Goal: Complete application form

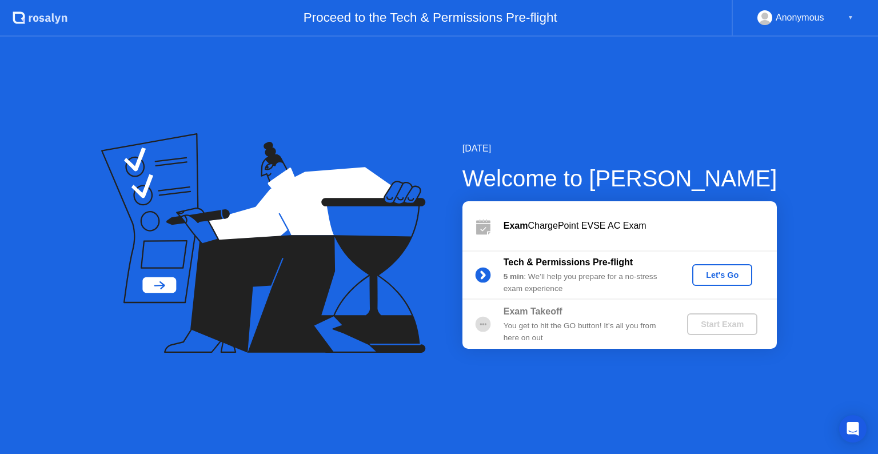
click at [718, 271] on div "Let's Go" at bounding box center [722, 274] width 51 height 9
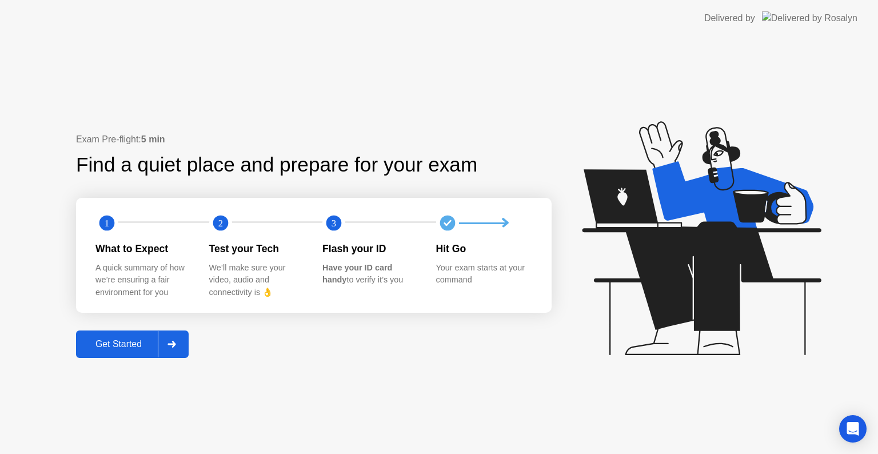
click at [121, 344] on div "Get Started" at bounding box center [118, 344] width 78 height 10
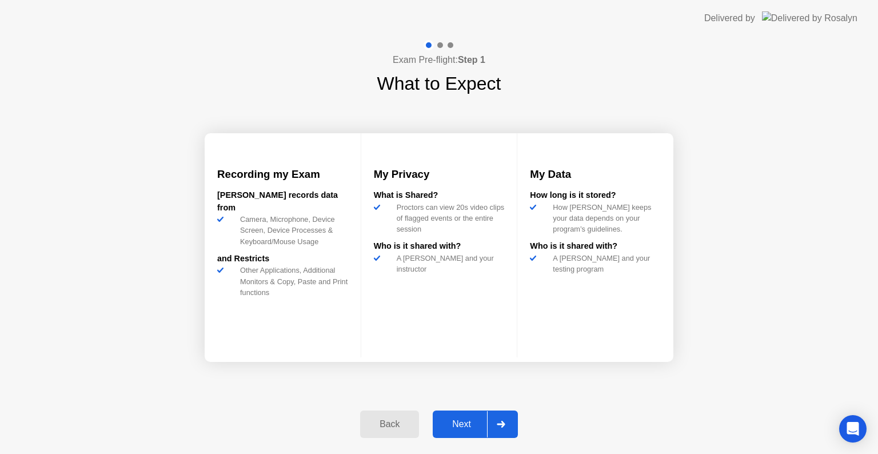
click at [454, 419] on div "Next" at bounding box center [461, 424] width 51 height 10
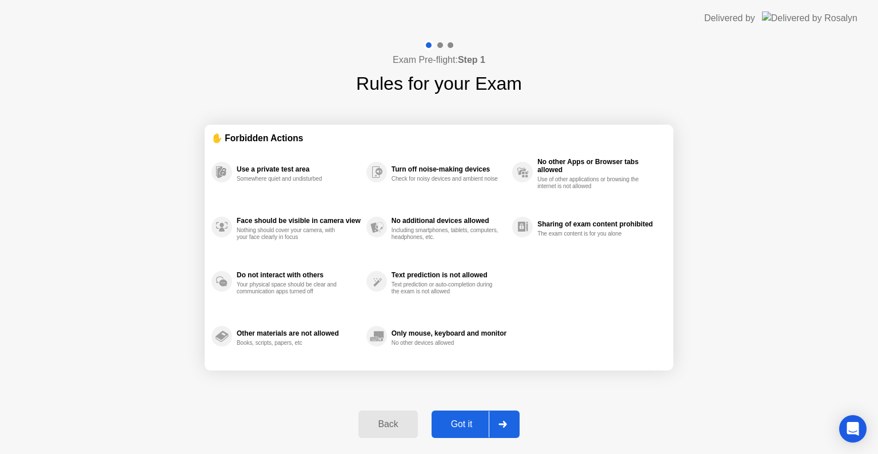
click at [446, 420] on div "Got it" at bounding box center [462, 424] width 54 height 10
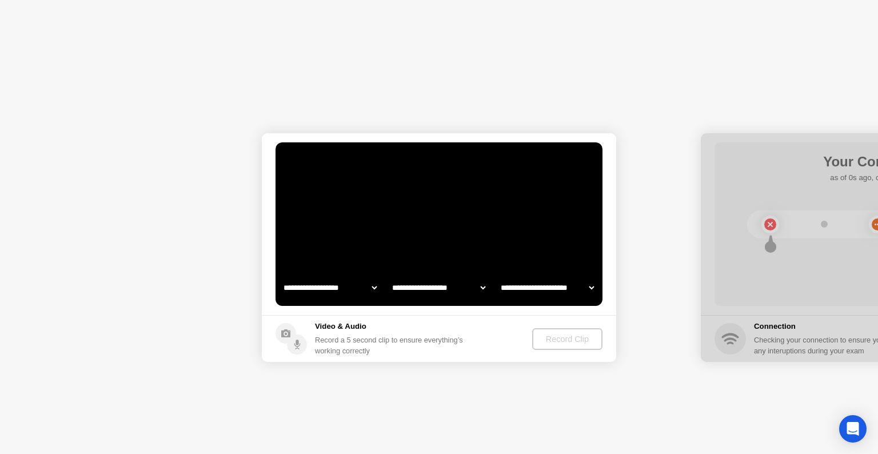
select select "**********"
select select "*******"
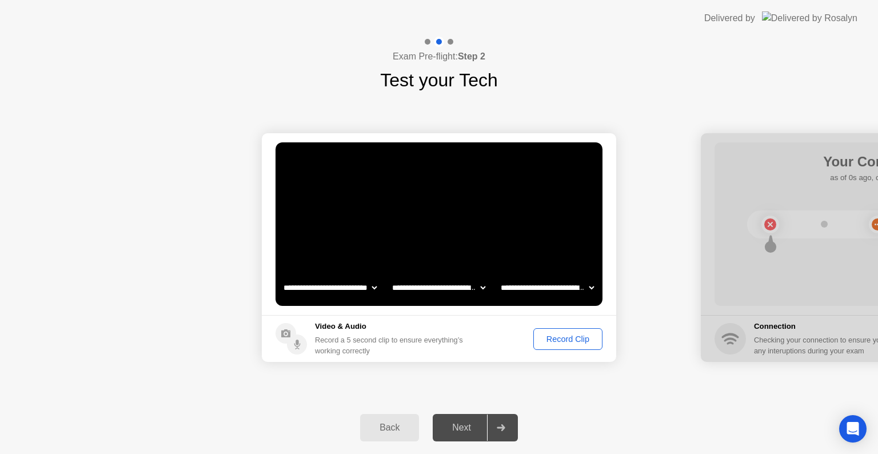
click at [578, 334] on div "Record Clip" at bounding box center [567, 338] width 61 height 9
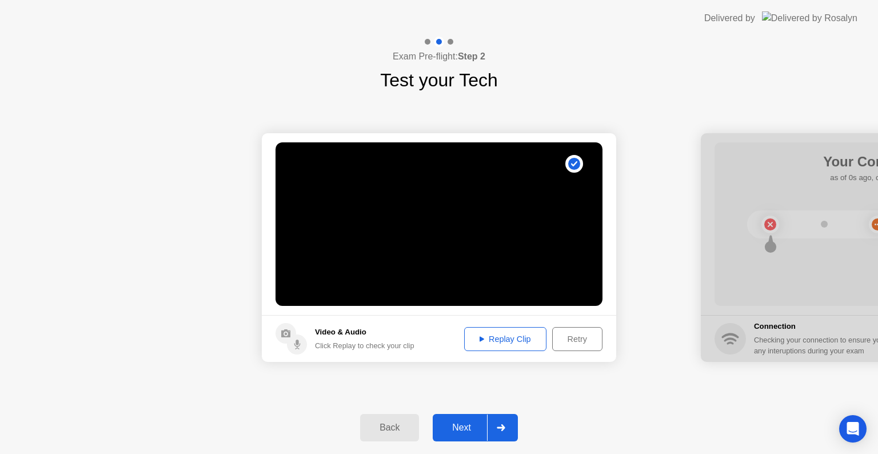
click at [503, 328] on button "Replay Clip" at bounding box center [505, 339] width 82 height 24
click at [489, 338] on div "Replay Clip" at bounding box center [505, 338] width 74 height 9
click at [451, 431] on div "Next" at bounding box center [461, 427] width 51 height 10
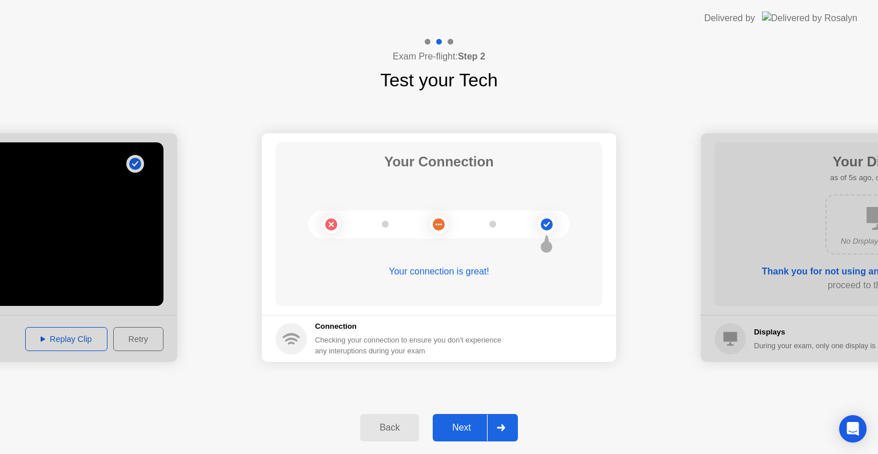
click at [451, 431] on div "Next" at bounding box center [461, 427] width 51 height 10
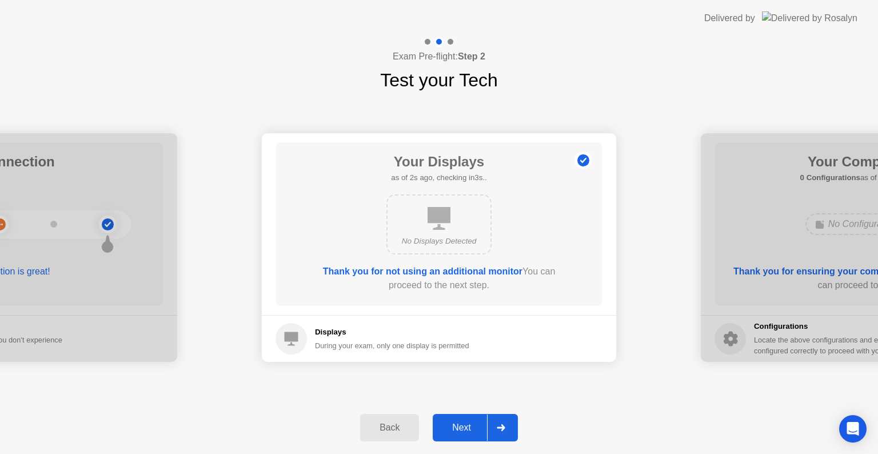
click at [451, 431] on div "Next" at bounding box center [461, 427] width 51 height 10
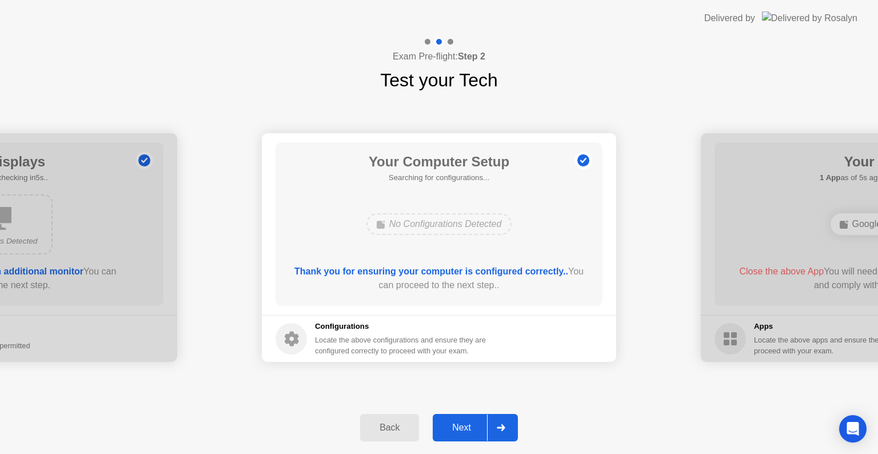
click at [451, 431] on div "Next" at bounding box center [461, 427] width 51 height 10
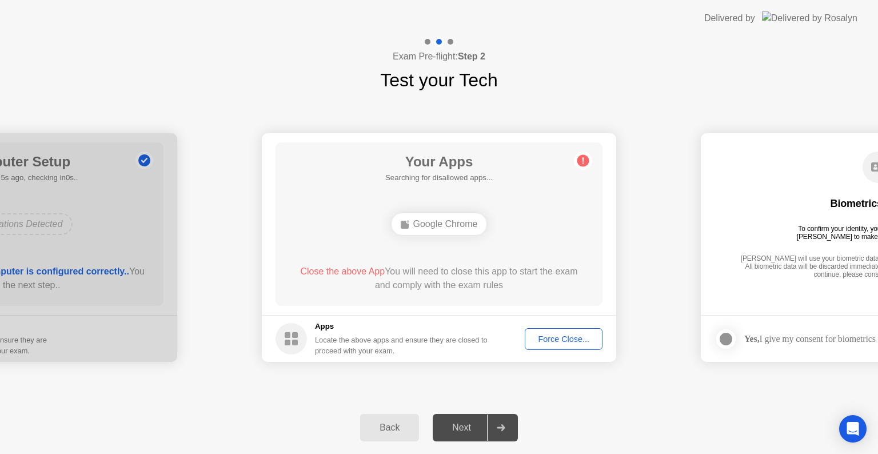
click at [861, 0] on header "Delivered by" at bounding box center [439, 18] width 878 height 37
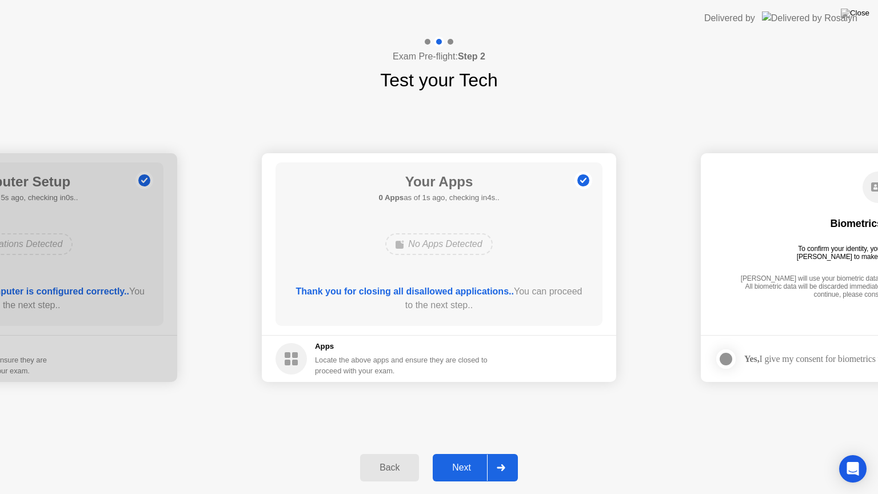
click at [454, 453] on div "Next" at bounding box center [461, 467] width 51 height 10
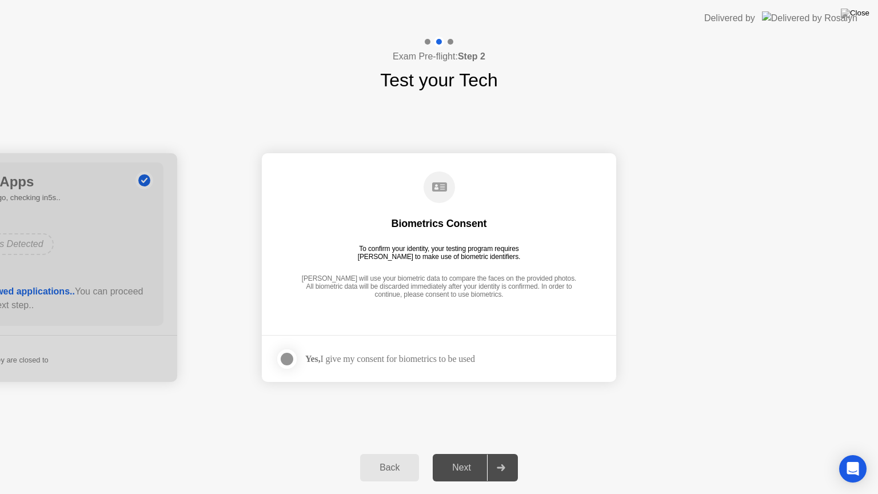
click at [286, 360] on div at bounding box center [287, 359] width 14 height 14
click at [462, 453] on div "Next" at bounding box center [461, 467] width 51 height 10
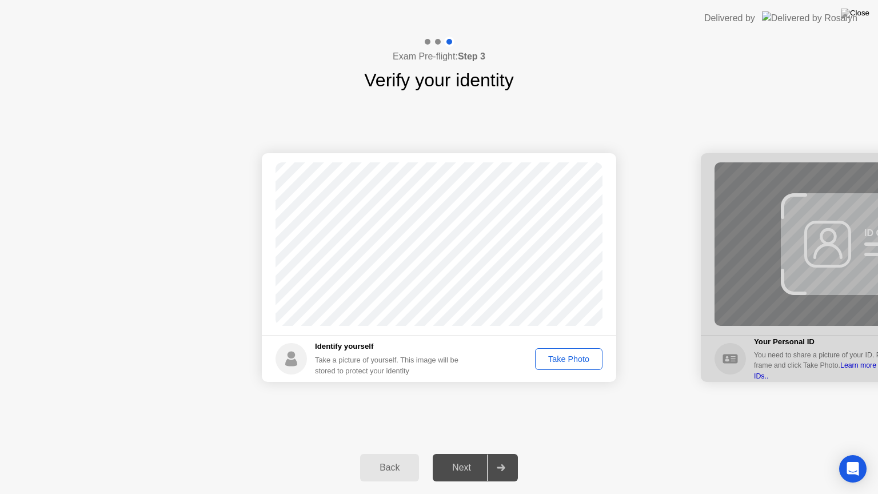
click at [585, 357] on div "Take Photo" at bounding box center [568, 358] width 59 height 9
click at [585, 357] on div "Retake" at bounding box center [576, 358] width 45 height 9
click at [573, 357] on div "Take Photo" at bounding box center [568, 358] width 59 height 9
click at [457, 453] on div "Next" at bounding box center [461, 467] width 51 height 10
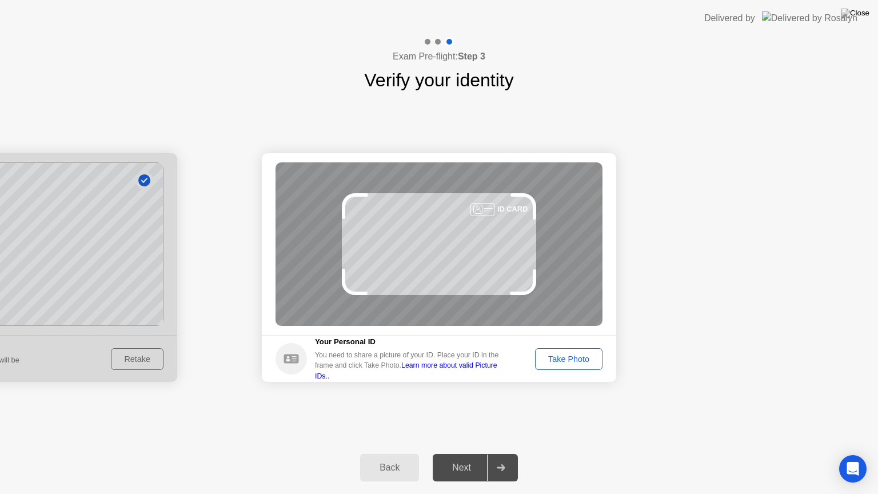
click at [569, 359] on div "Take Photo" at bounding box center [568, 358] width 59 height 9
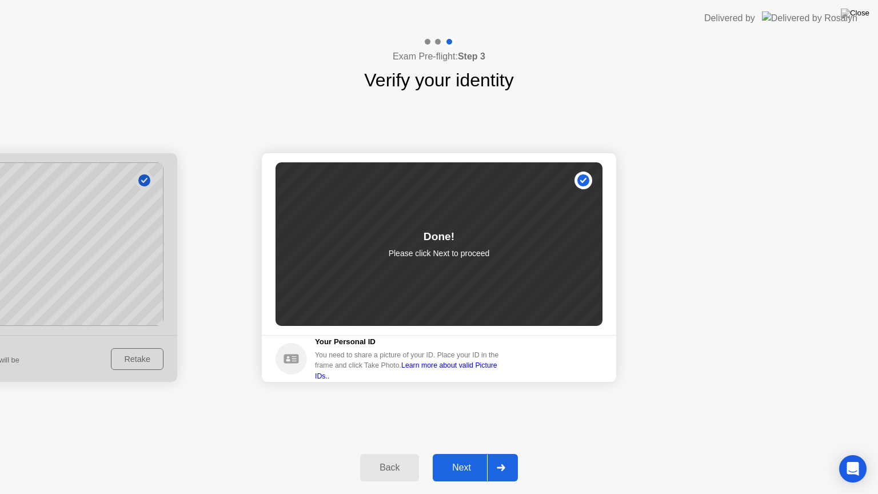
click at [457, 453] on div "Next" at bounding box center [461, 467] width 51 height 10
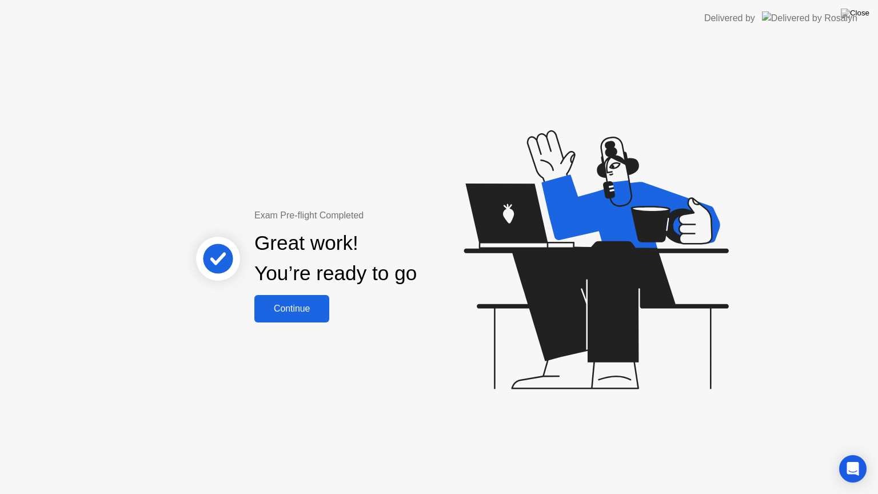
click at [312, 311] on div "Continue" at bounding box center [292, 309] width 68 height 10
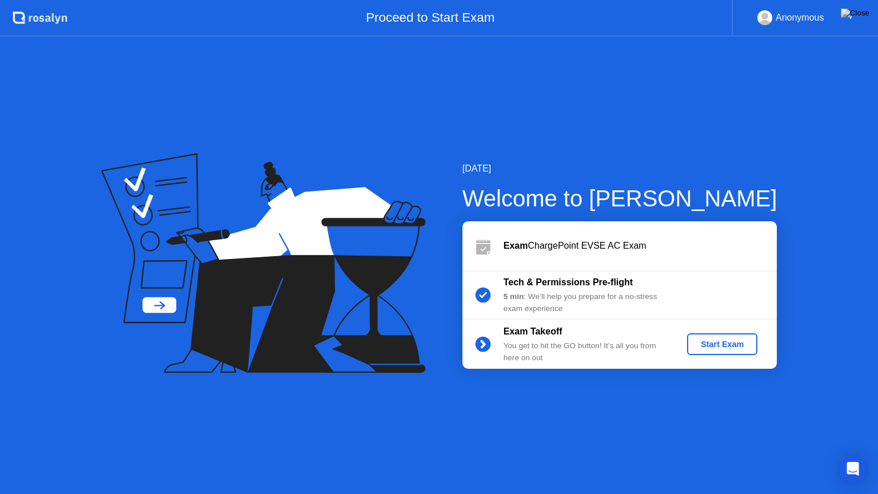
click at [708, 343] on div "Start Exam" at bounding box center [722, 344] width 61 height 9
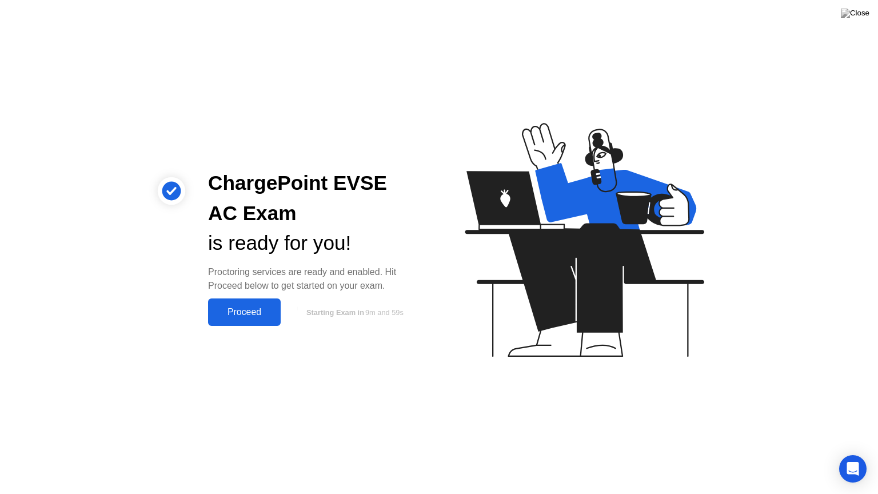
click at [222, 307] on div "Proceed" at bounding box center [245, 312] width 66 height 10
